Goal: Feedback & Contribution: Leave review/rating

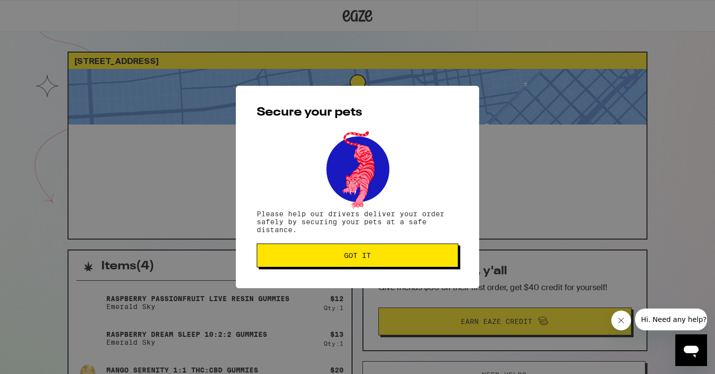
click at [295, 259] on span "Got it" at bounding box center [357, 255] width 185 height 7
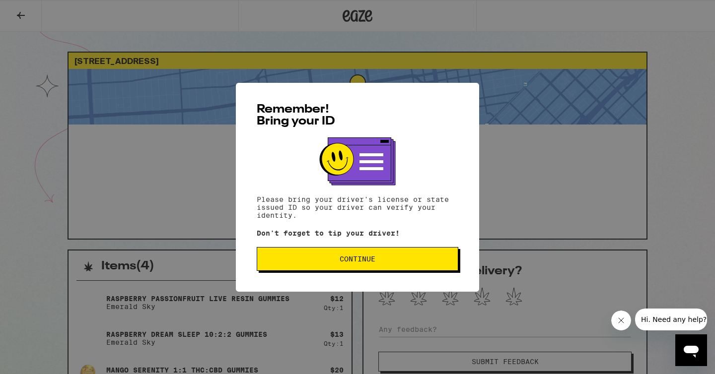
click at [412, 258] on span "Continue" at bounding box center [357, 259] width 185 height 7
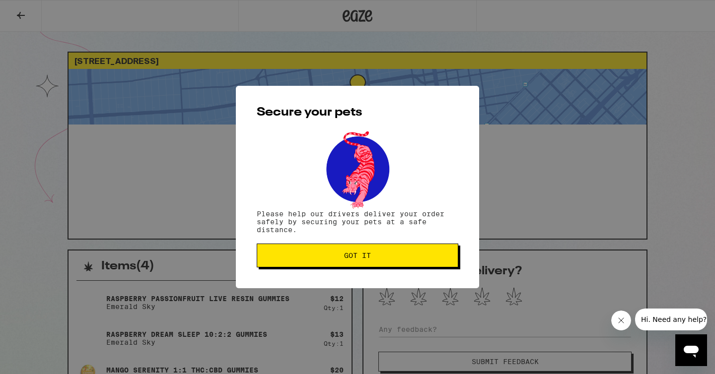
click at [447, 271] on div "Secure your pets Please help our drivers deliver your order safely by securing …" at bounding box center [357, 187] width 243 height 203
click at [446, 262] on button "Got it" at bounding box center [358, 256] width 202 height 24
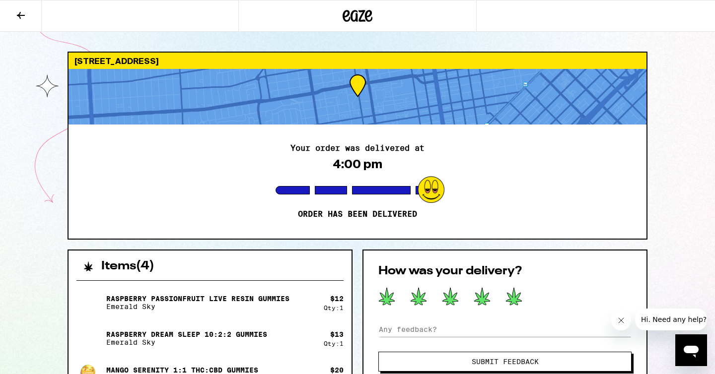
click at [508, 294] on icon at bounding box center [514, 296] width 16 height 17
click at [417, 330] on input at bounding box center [504, 329] width 253 height 15
type input "S"
type input "V"
type input "Great service! Very friendly"
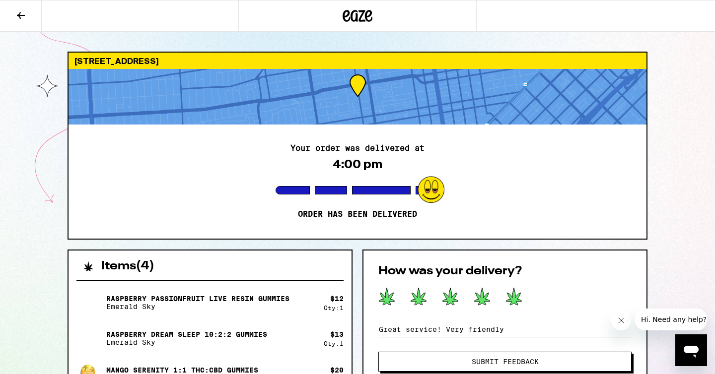
click at [477, 359] on span "Submit Feedback" at bounding box center [505, 361] width 67 height 7
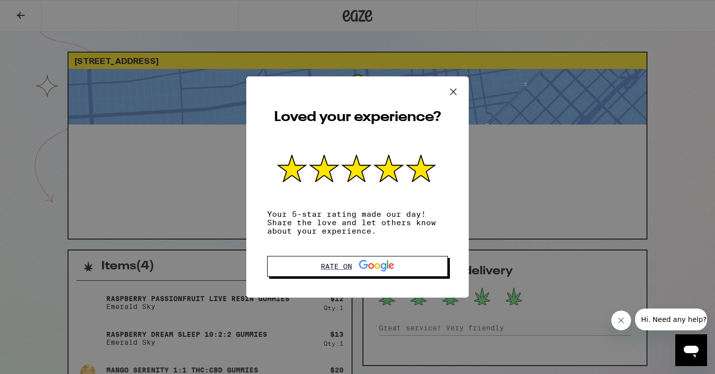
click at [450, 92] on icon at bounding box center [453, 91] width 15 height 15
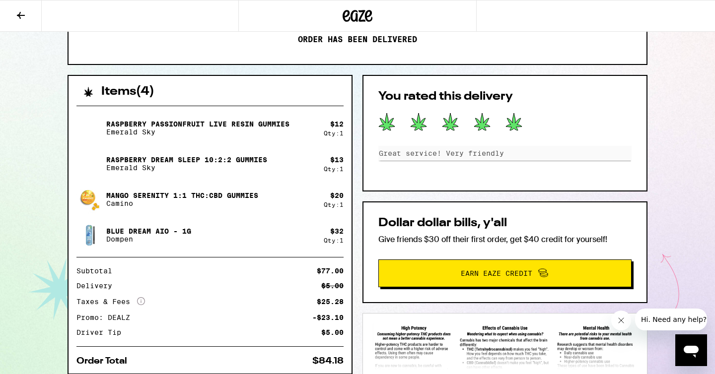
scroll to position [175, 0]
